Goal: Task Accomplishment & Management: Manage account settings

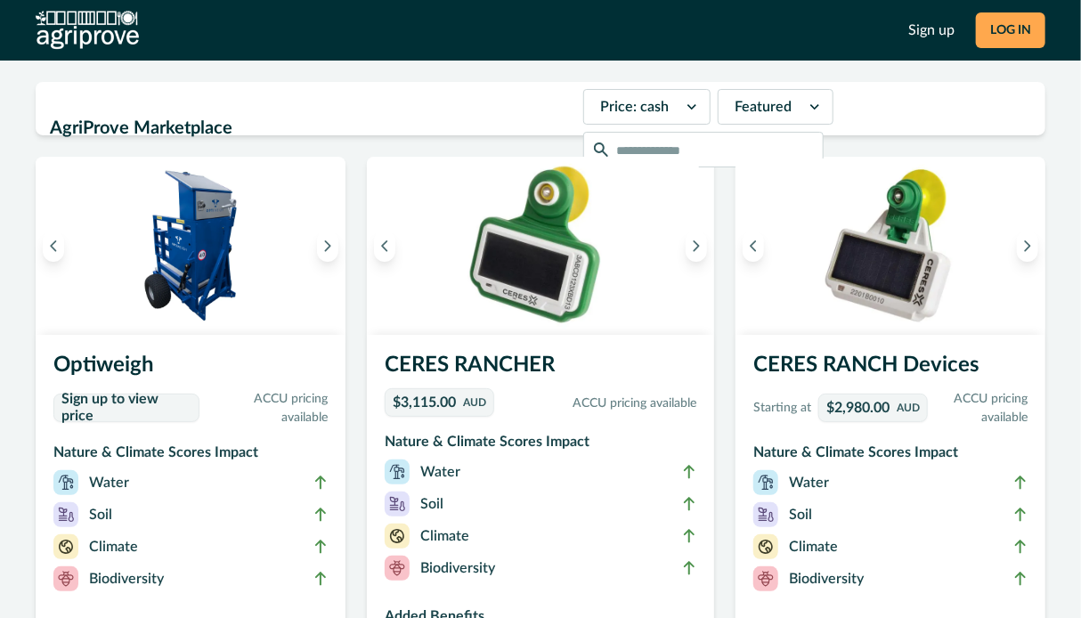
click at [1002, 28] on button "LOG IN" at bounding box center [1010, 30] width 69 height 36
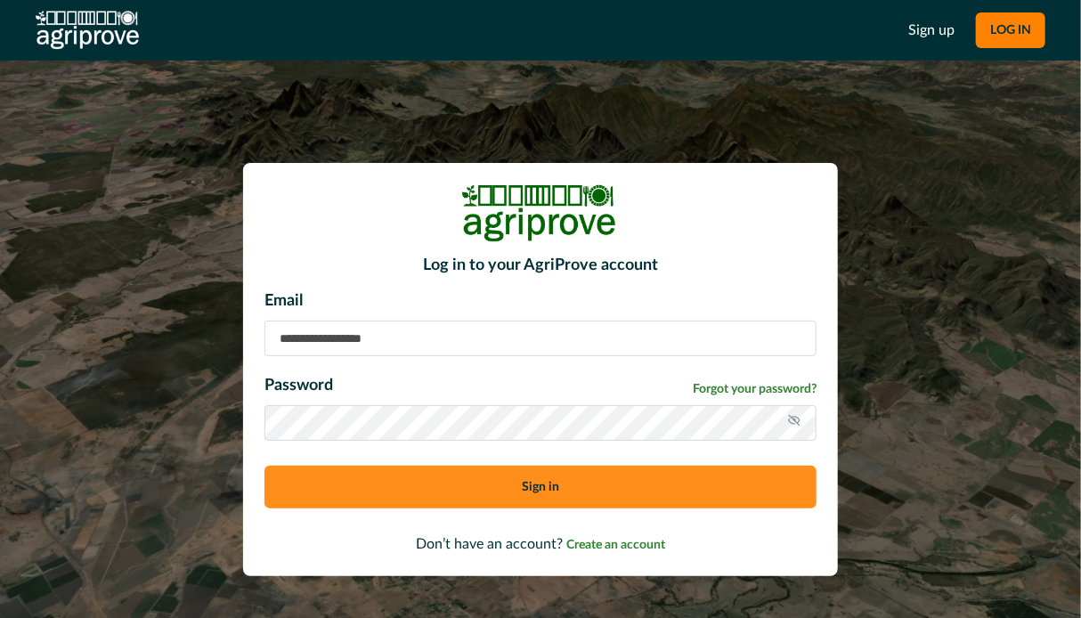
click at [356, 338] on input at bounding box center [540, 339] width 552 height 36
type input "**********"
click at [548, 486] on button "Sign in" at bounding box center [540, 487] width 552 height 43
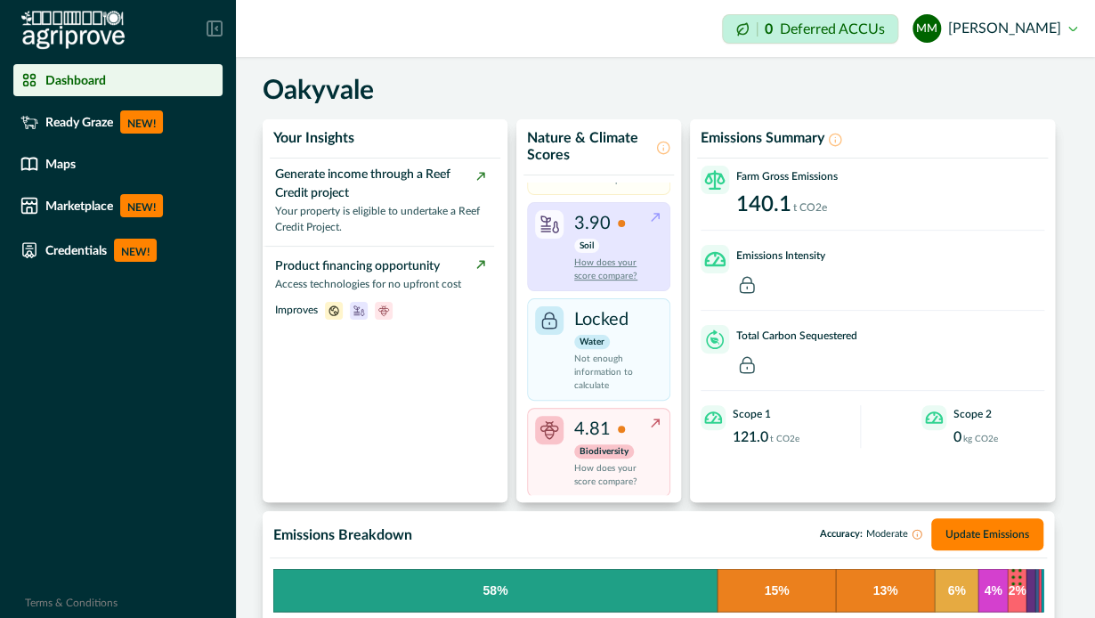
click at [602, 264] on p "How does your score compare?" at bounding box center [611, 269] width 74 height 27
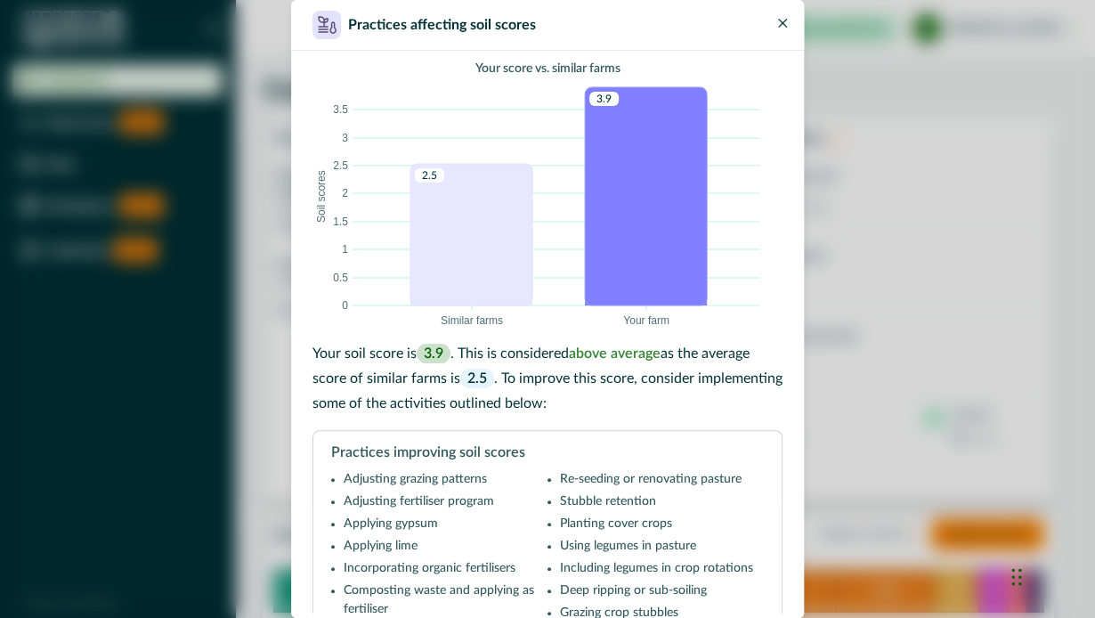
click at [786, 22] on icon "Close" at bounding box center [782, 23] width 9 height 9
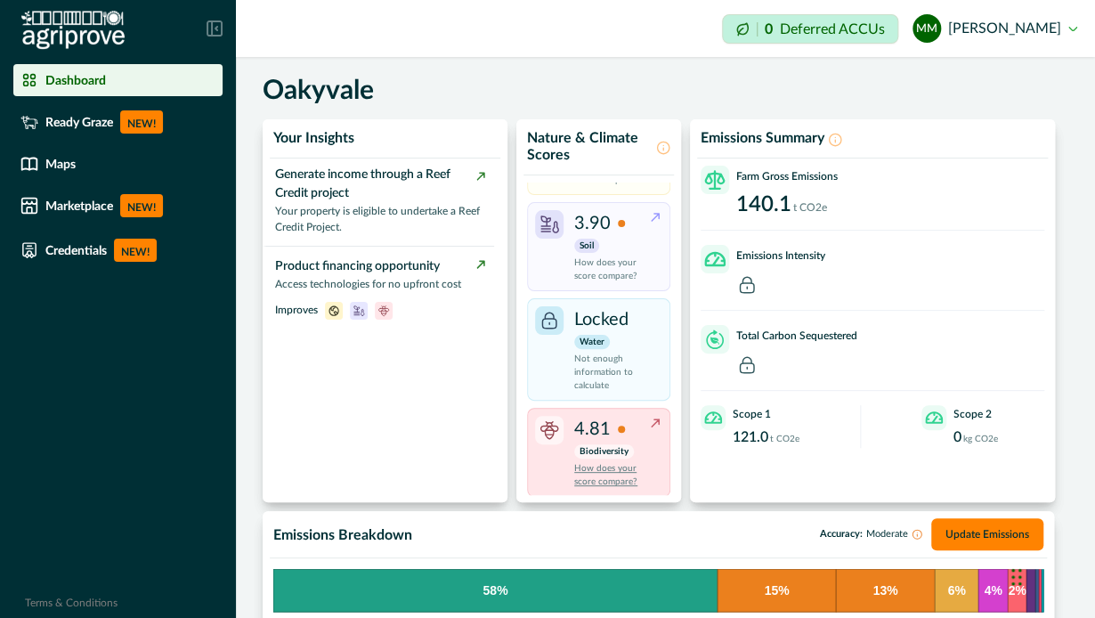
click at [610, 432] on div "4.81" at bounding box center [599, 429] width 51 height 27
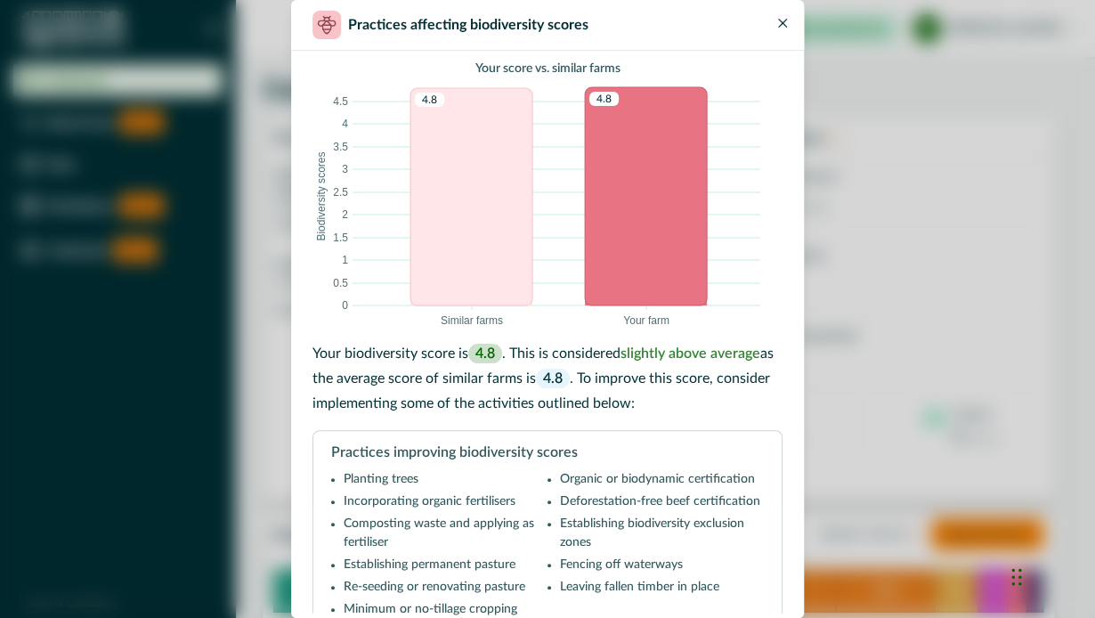
click at [783, 19] on icon "Close" at bounding box center [782, 23] width 9 height 9
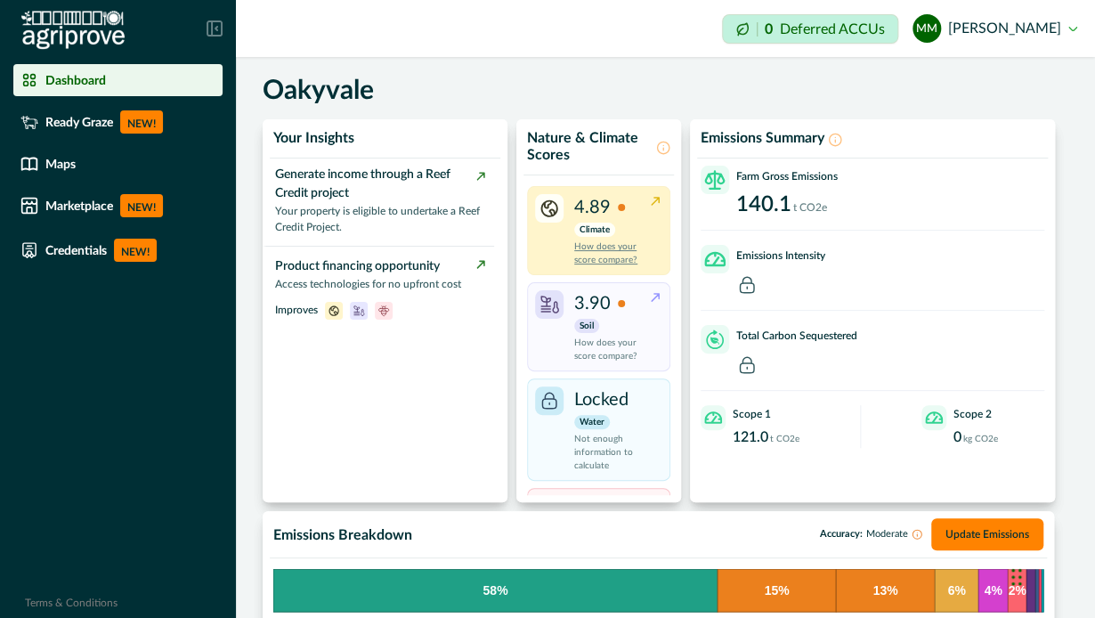
click at [595, 233] on p "Climate" at bounding box center [594, 230] width 41 height 14
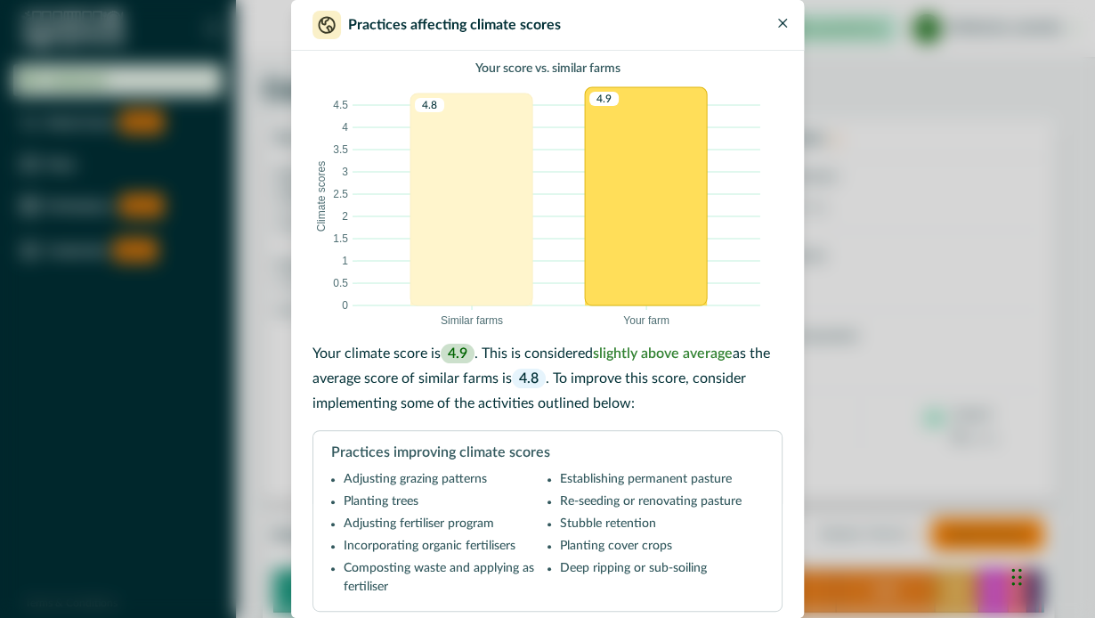
scroll to position [3, 0]
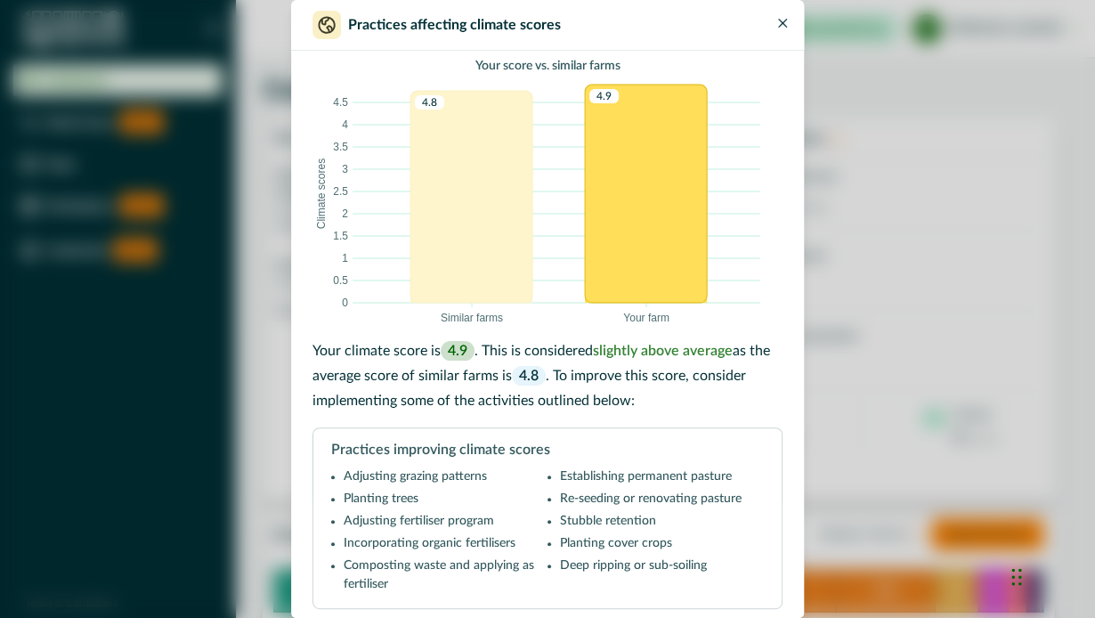
click at [787, 22] on button "Close" at bounding box center [782, 17] width 21 height 21
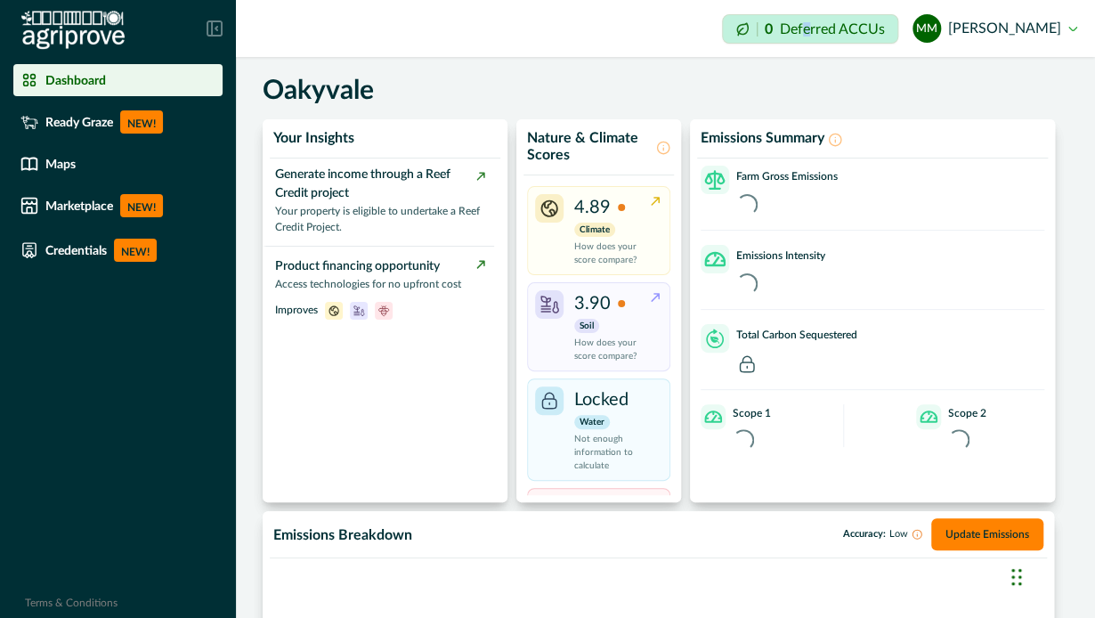
click at [840, 29] on p "Deferred ACCUs" at bounding box center [832, 28] width 105 height 13
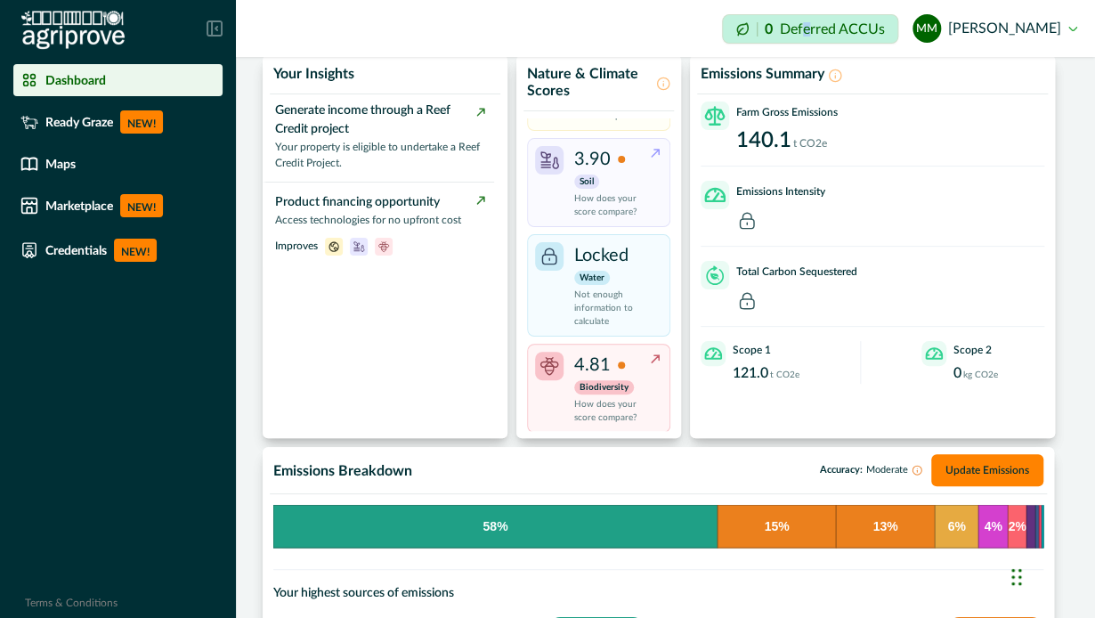
scroll to position [0, 0]
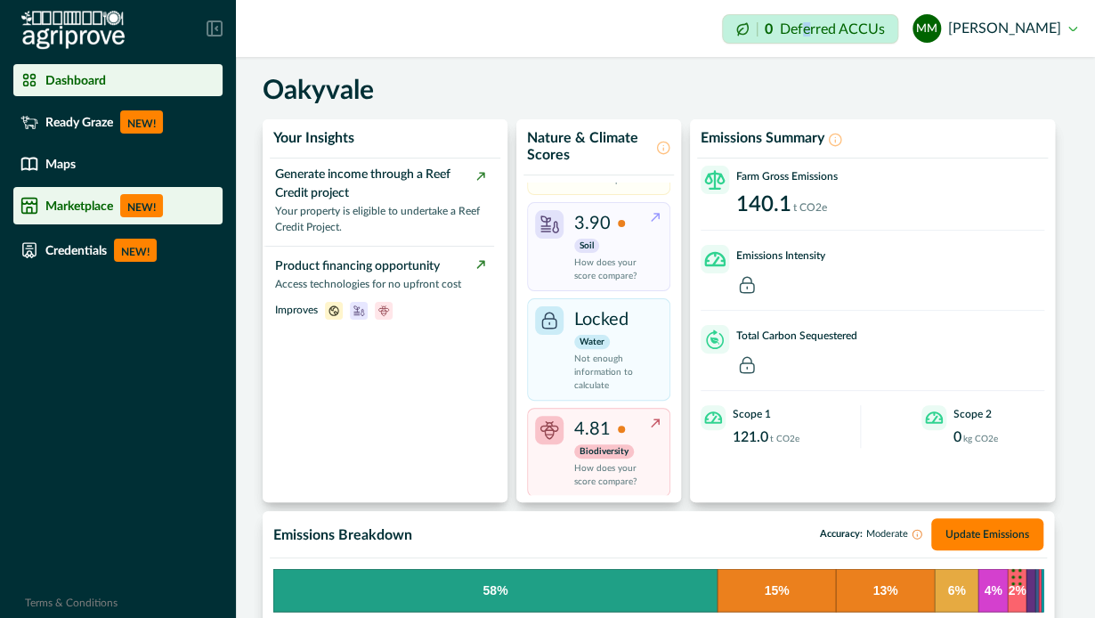
click at [140, 200] on p "NEW!" at bounding box center [141, 205] width 43 height 23
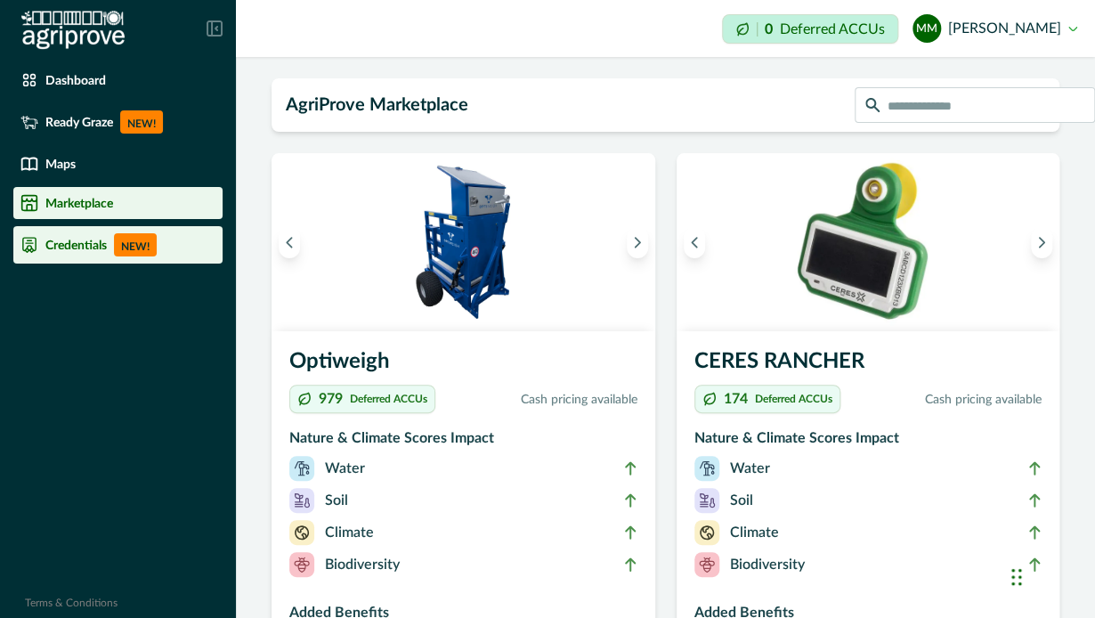
click at [125, 244] on p "NEW!" at bounding box center [135, 244] width 43 height 23
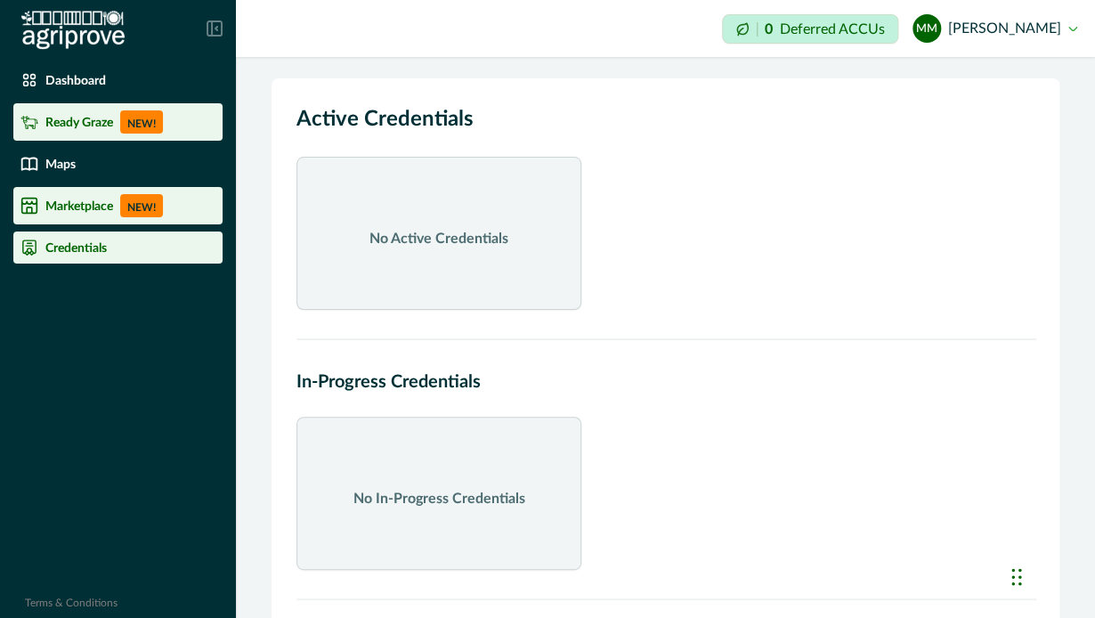
click at [134, 123] on p "NEW!" at bounding box center [141, 121] width 43 height 23
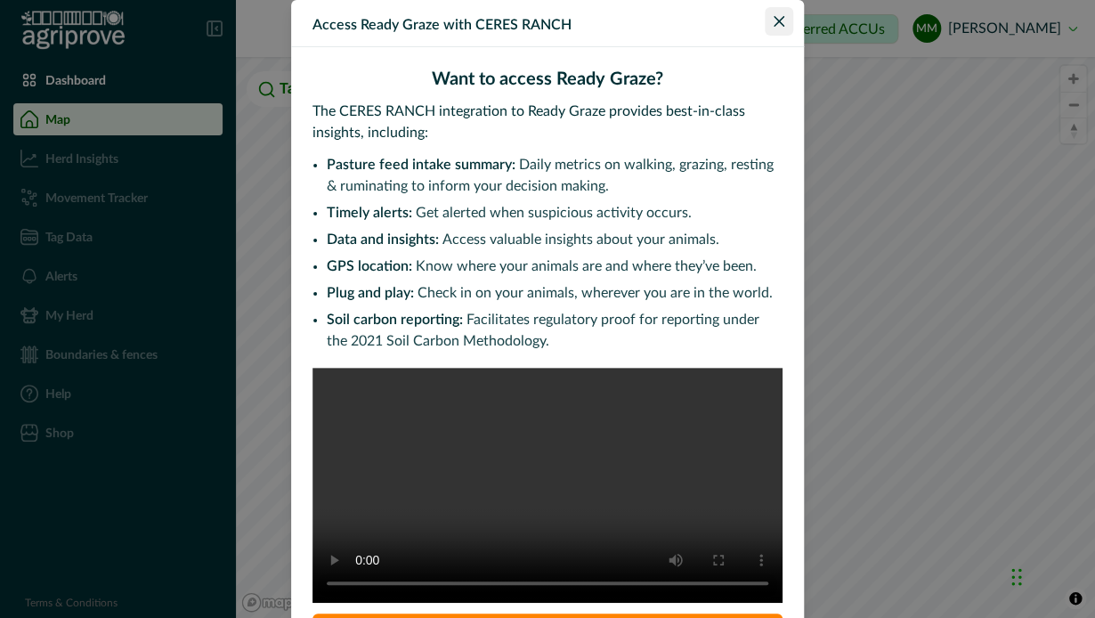
click at [774, 21] on icon "Close" at bounding box center [779, 21] width 11 height 11
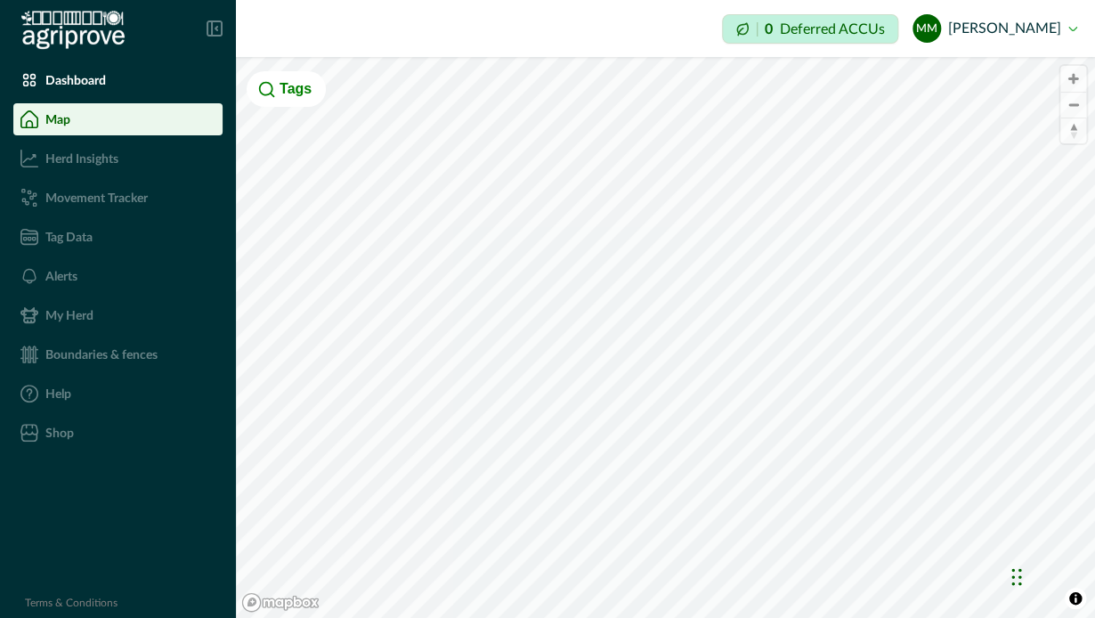
click at [74, 358] on p "Boundaries & fences" at bounding box center [101, 354] width 112 height 14
click at [1072, 77] on span "Zoom in" at bounding box center [1073, 79] width 26 height 26
click at [1076, 79] on span "Zoom in" at bounding box center [1073, 79] width 26 height 26
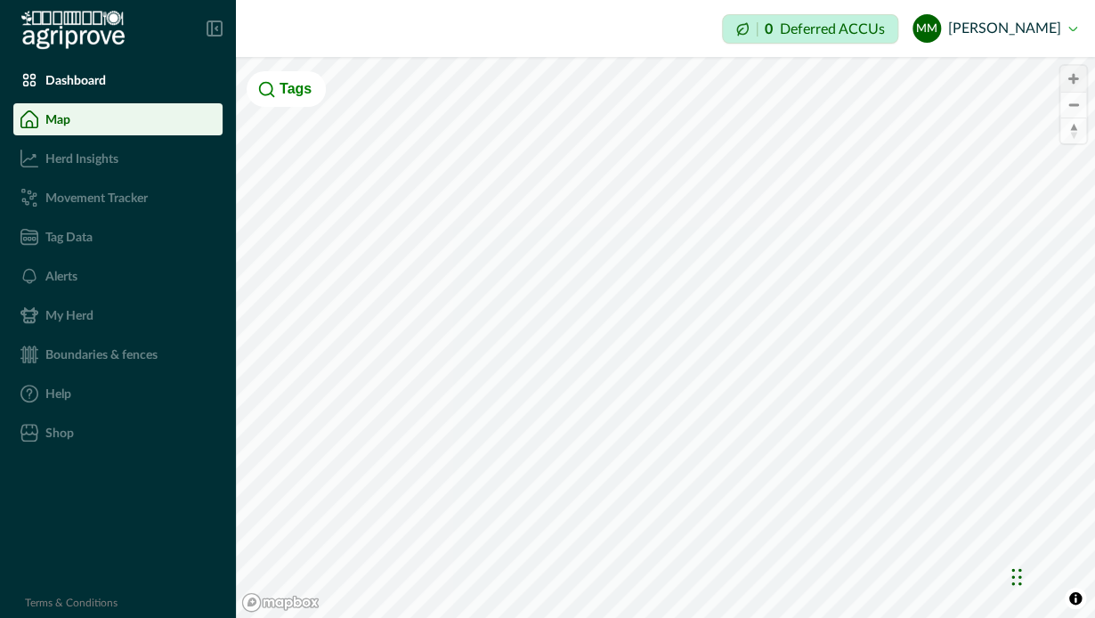
click at [1076, 79] on span "Zoom in" at bounding box center [1073, 79] width 26 height 26
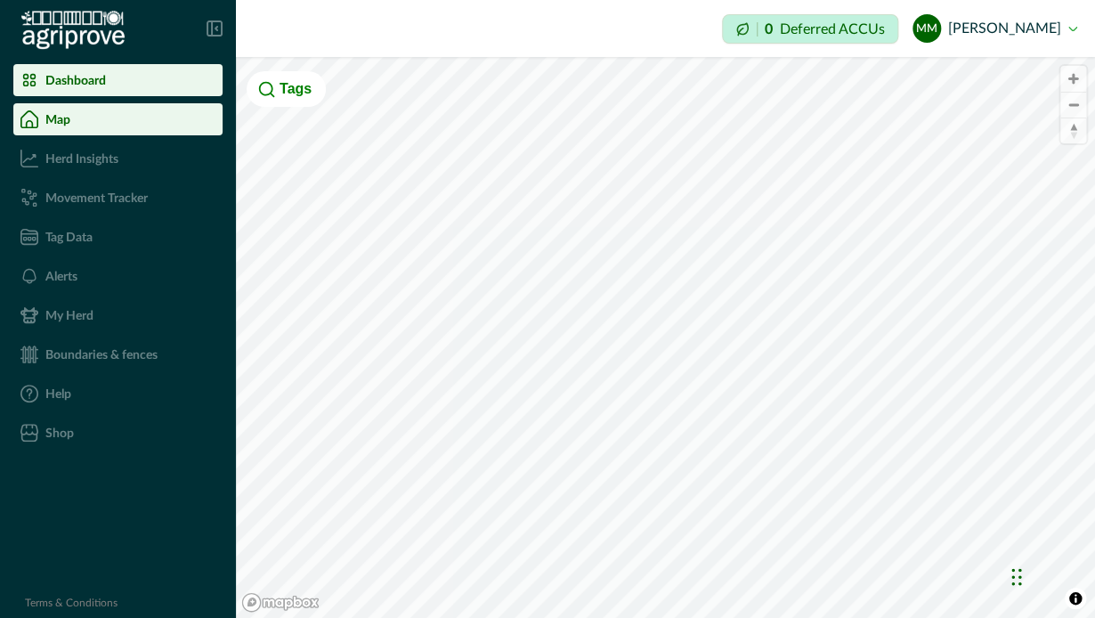
click at [57, 76] on p "Dashboard" at bounding box center [75, 80] width 61 height 14
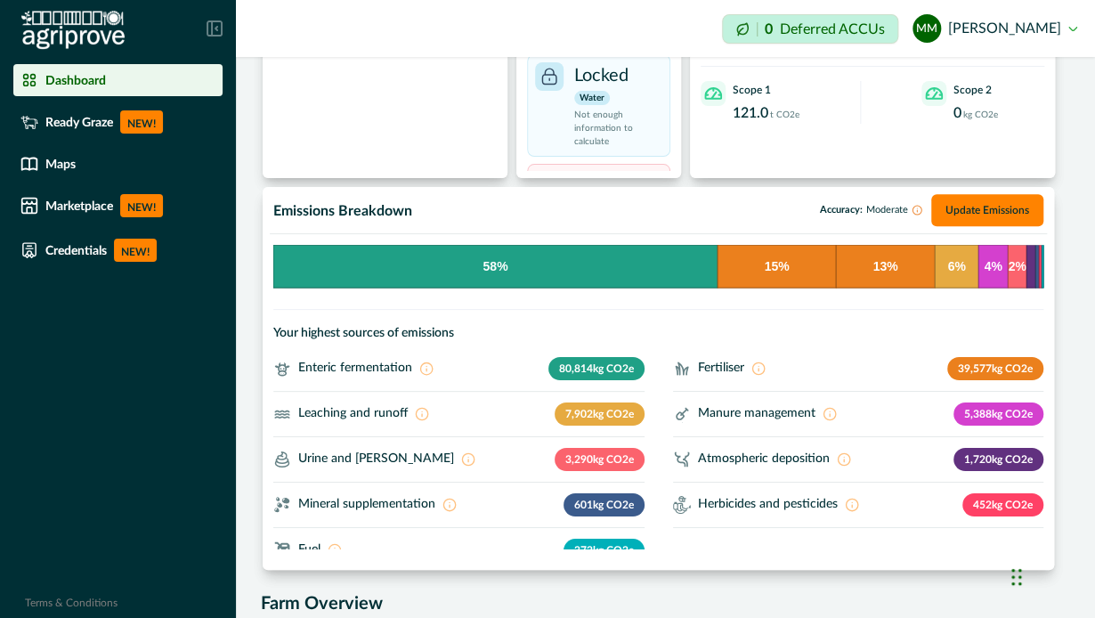
scroll to position [318, 0]
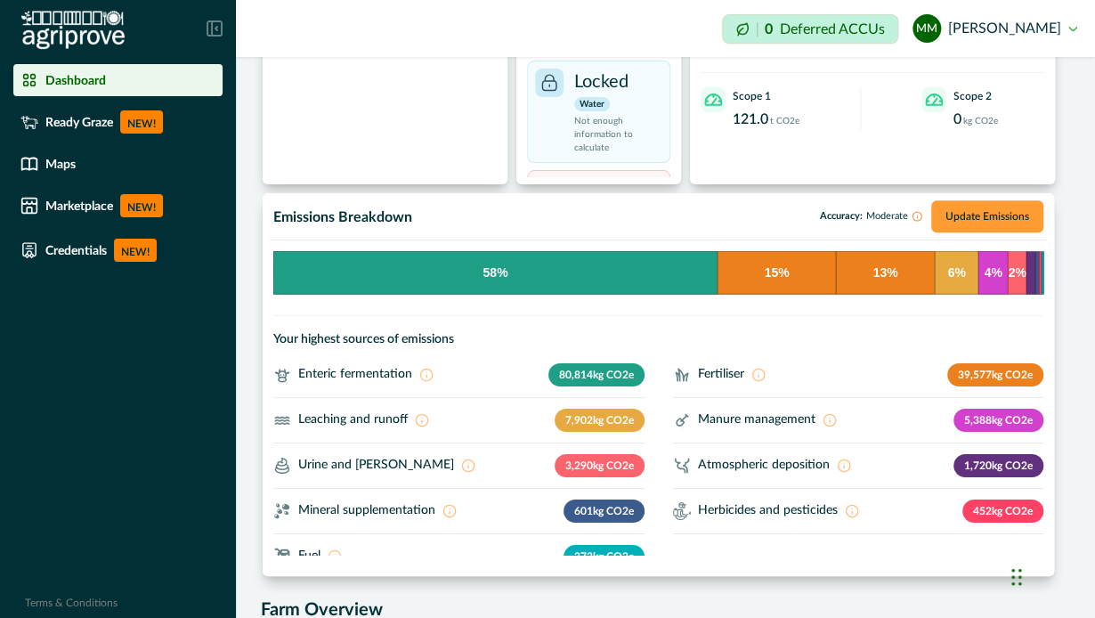
click at [986, 215] on button "Update Emissions" at bounding box center [987, 216] width 112 height 32
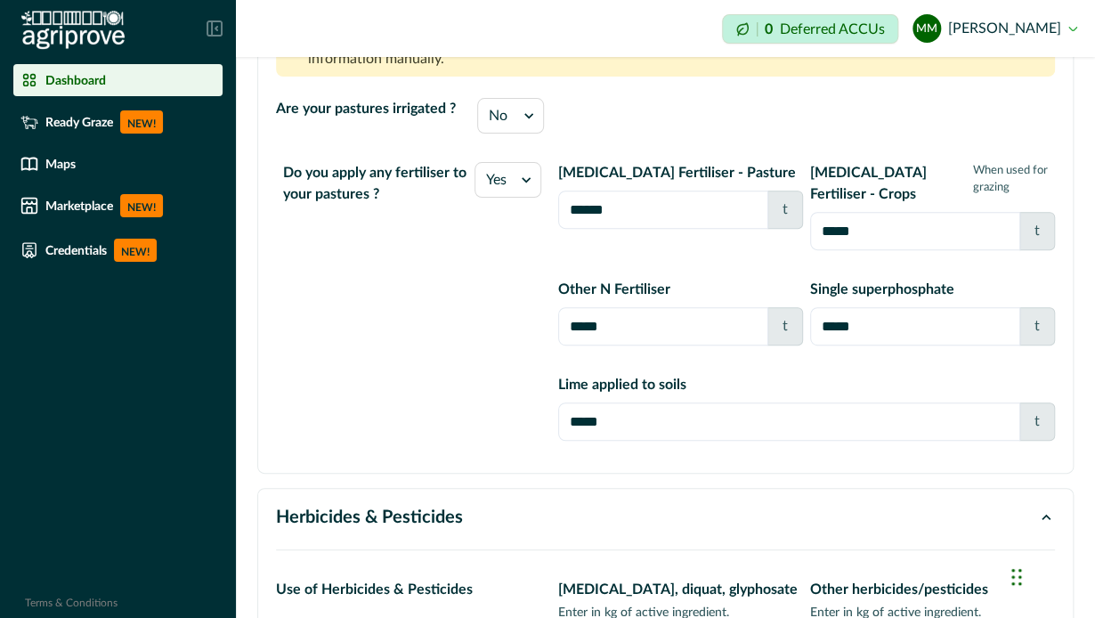
scroll to position [3002, 0]
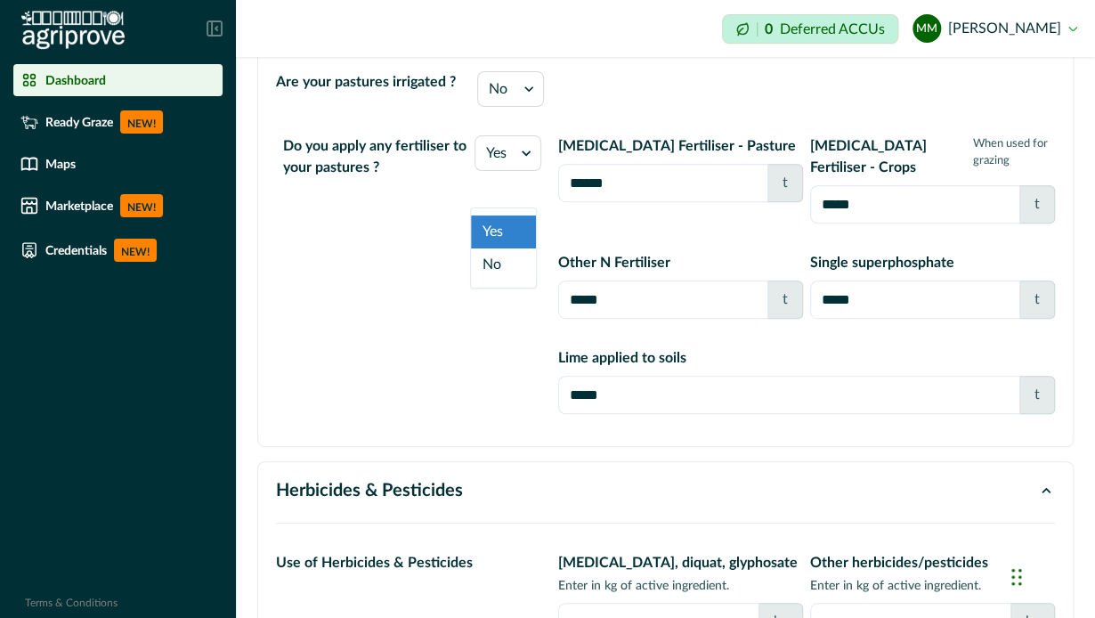
click at [522, 156] on icon at bounding box center [526, 152] width 9 height 5
click at [509, 262] on div "No" at bounding box center [503, 264] width 65 height 33
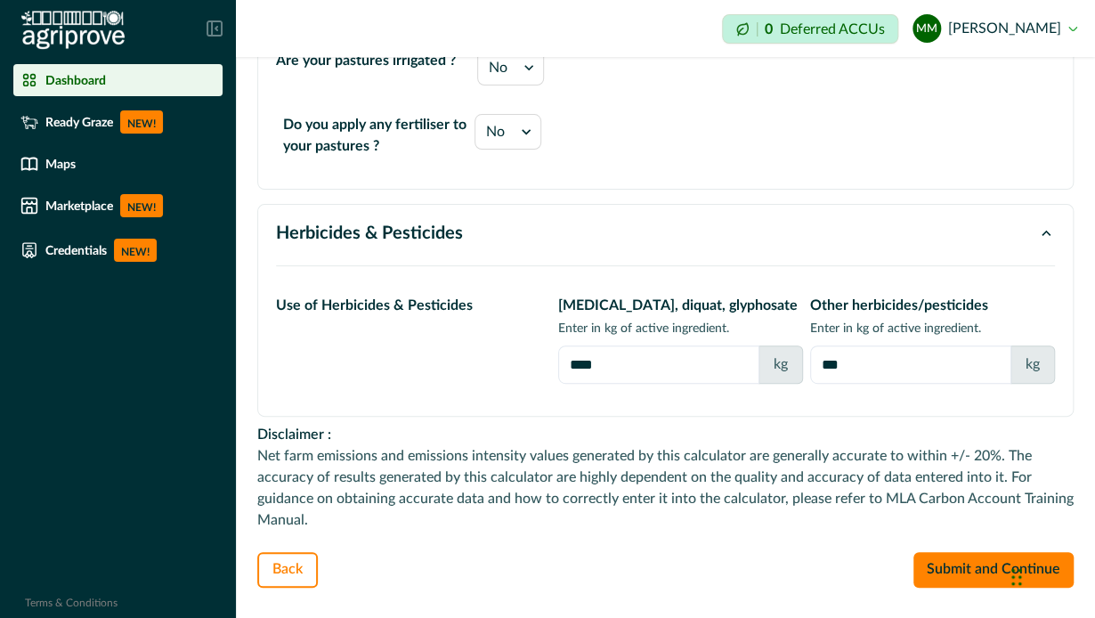
scroll to position [3006, 0]
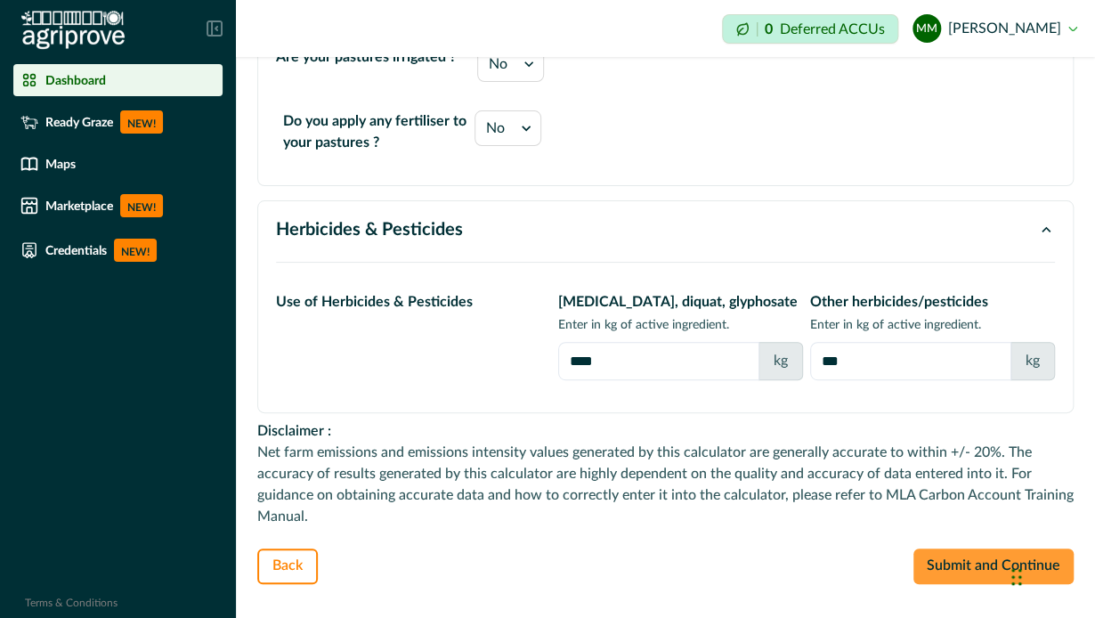
click at [951, 584] on button "Submit and Continue" at bounding box center [993, 566] width 160 height 36
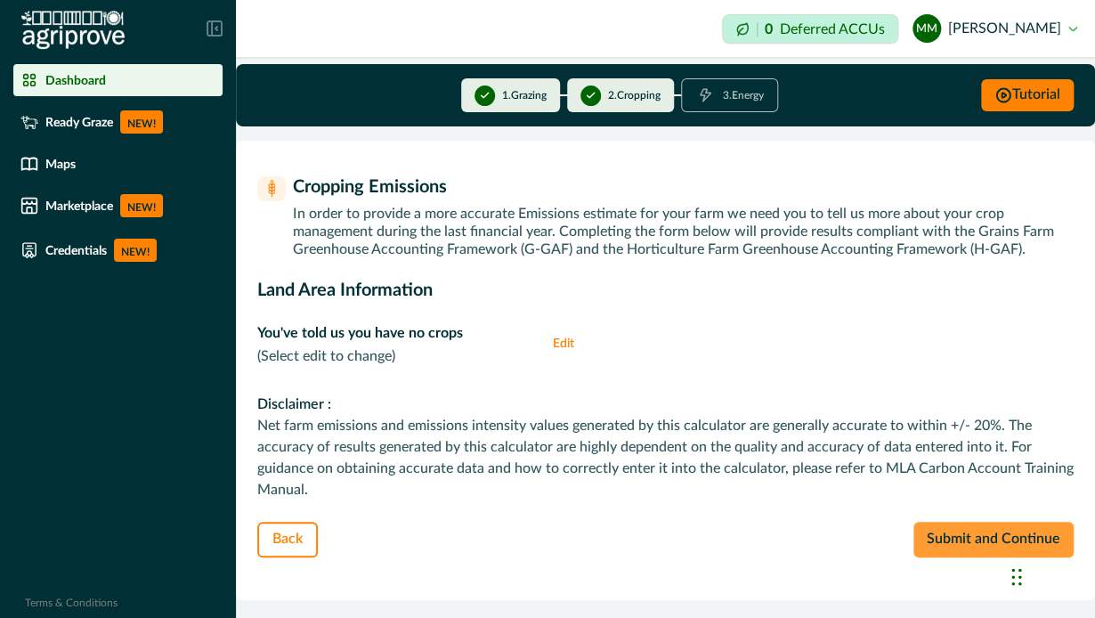
click at [961, 539] on button "Submit and Continue" at bounding box center [993, 540] width 160 height 36
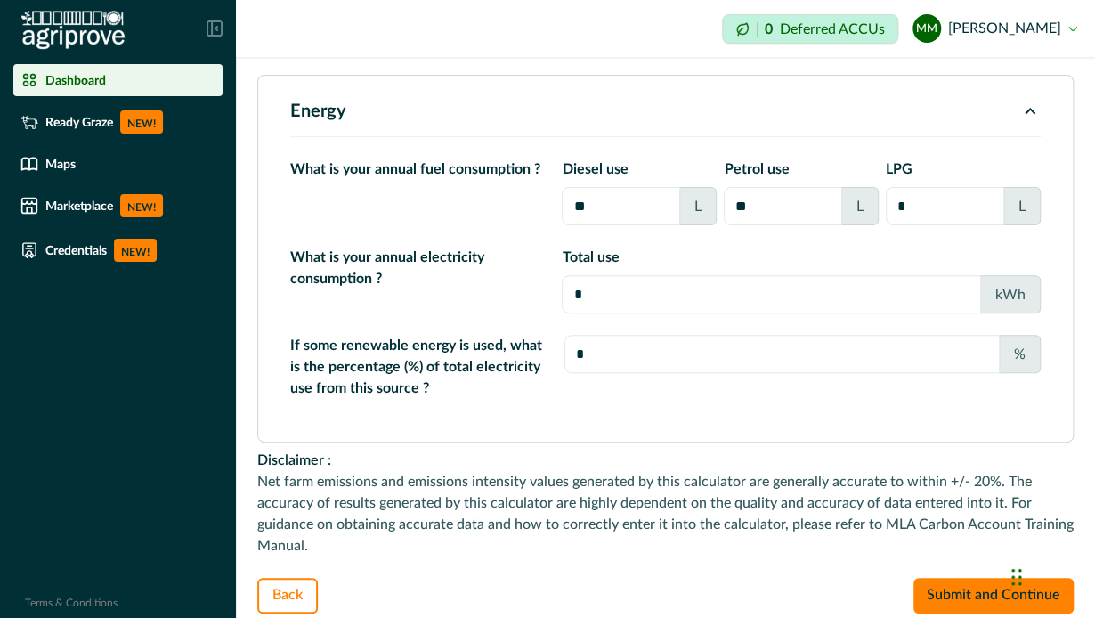
scroll to position [210, 0]
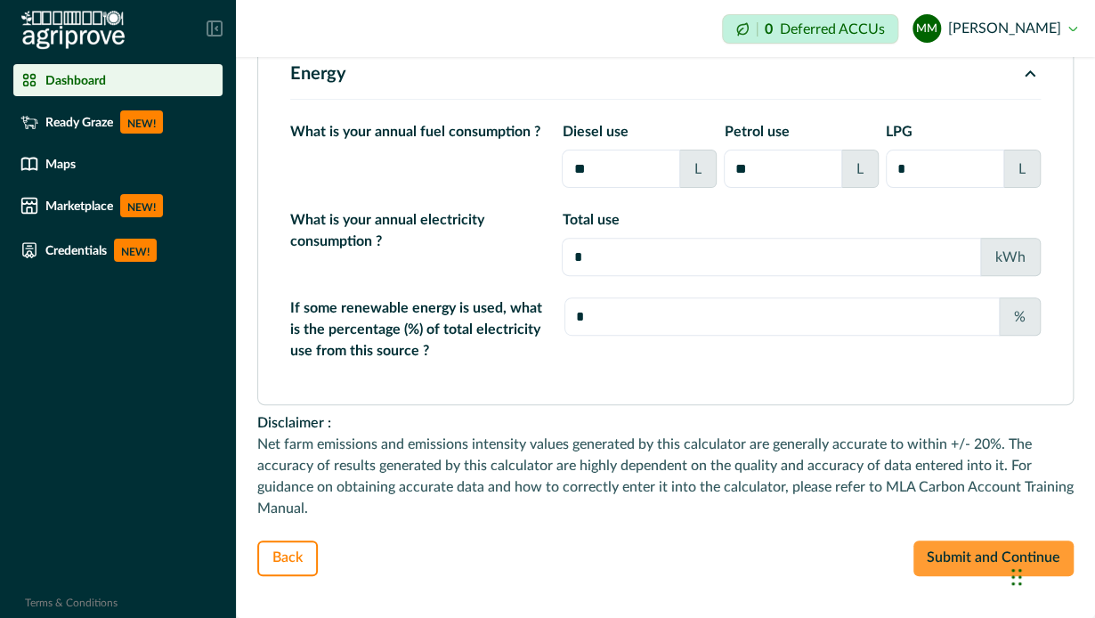
click at [979, 554] on button "Submit and Continue" at bounding box center [993, 558] width 160 height 36
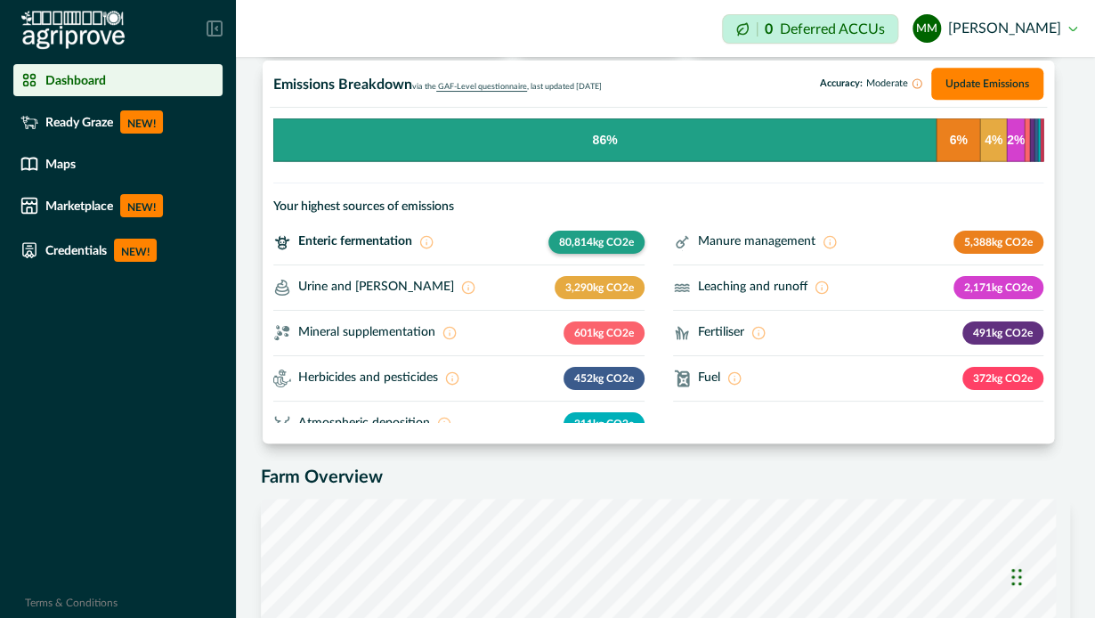
click at [608, 239] on p "80,814 kg CO2e" at bounding box center [596, 242] width 96 height 23
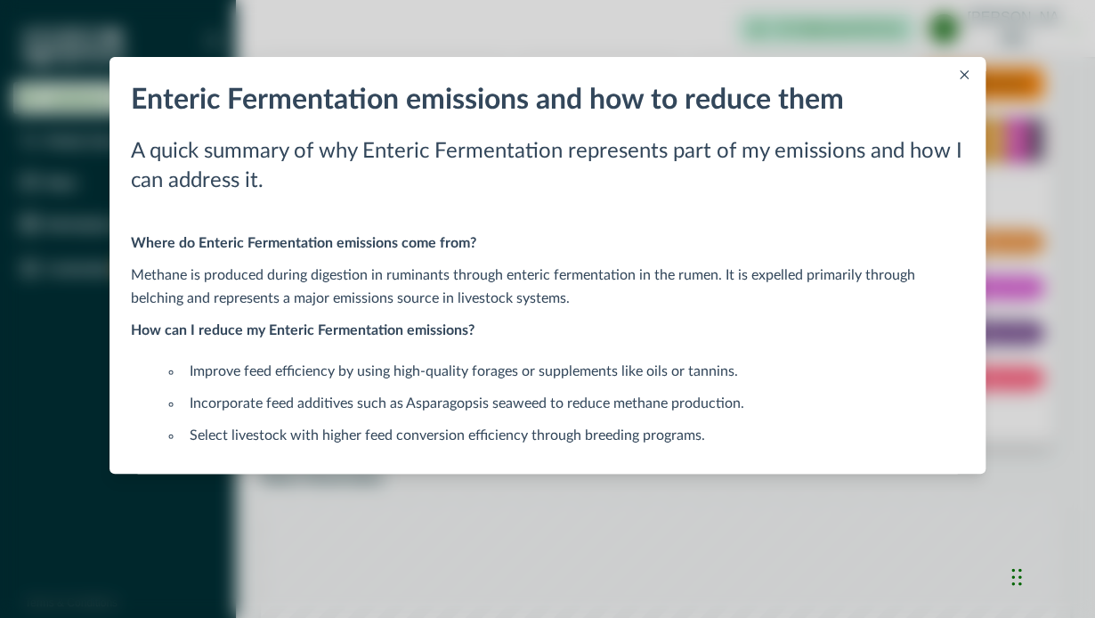
click at [966, 72] on icon "Close" at bounding box center [964, 74] width 9 height 9
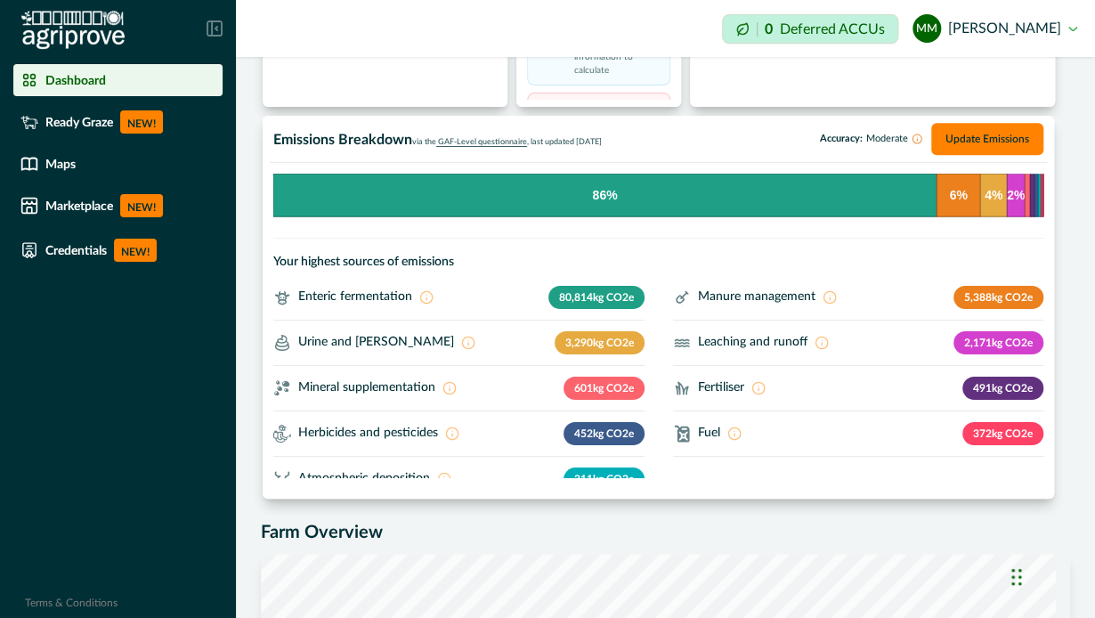
scroll to position [400, 0]
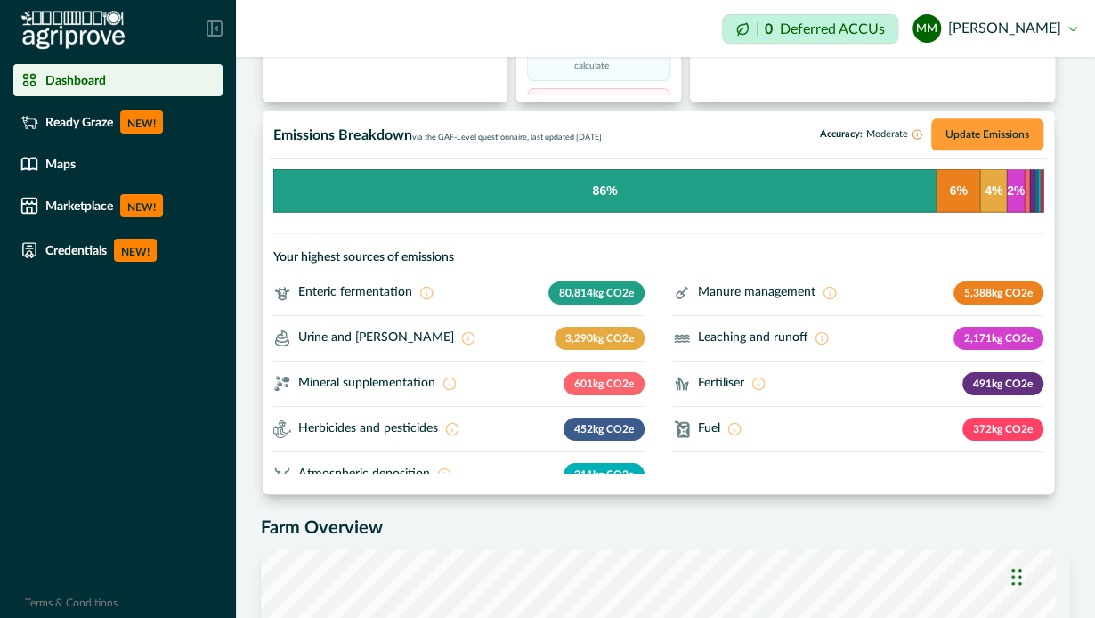
click at [959, 132] on button "Update Emissions" at bounding box center [987, 134] width 112 height 32
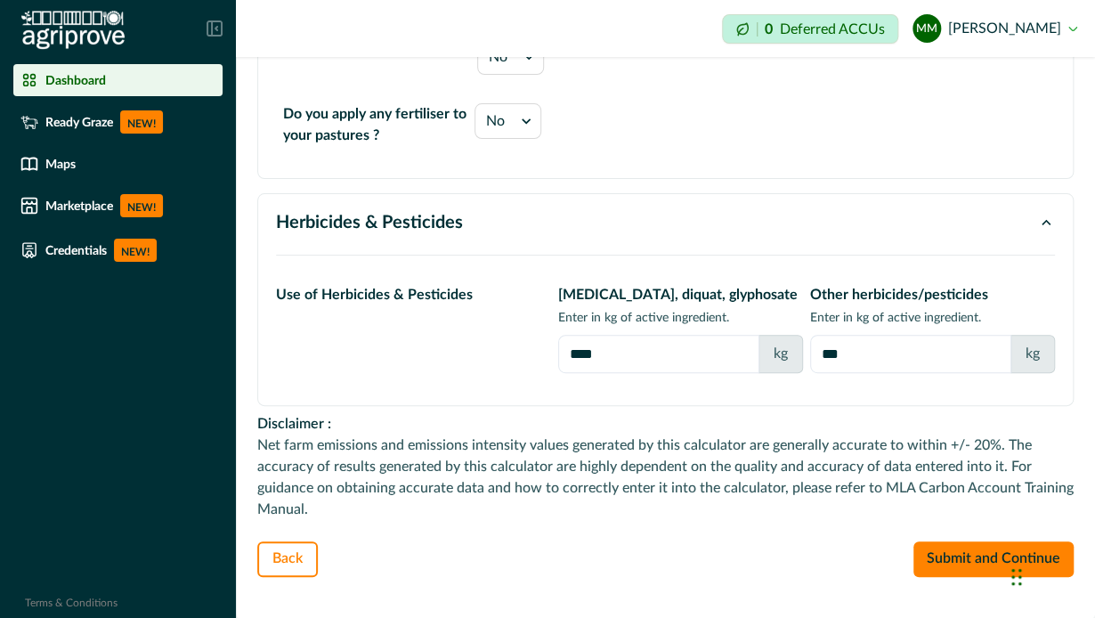
scroll to position [2951, 0]
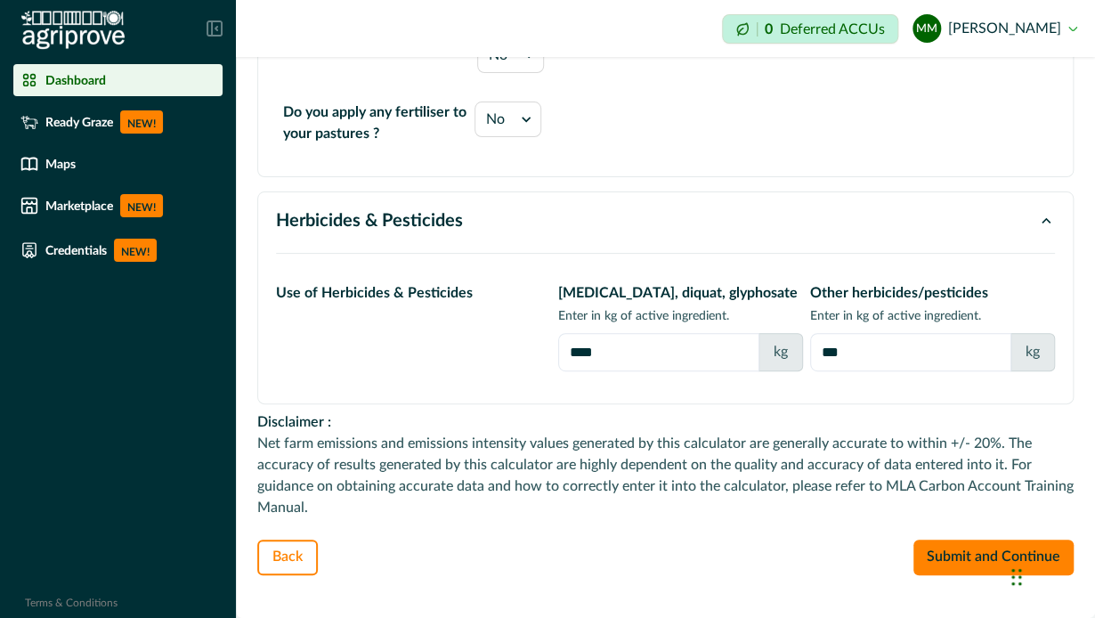
click at [52, 72] on div "Dashboard" at bounding box center [117, 80] width 195 height 18
